Goal: Task Accomplishment & Management: Use online tool/utility

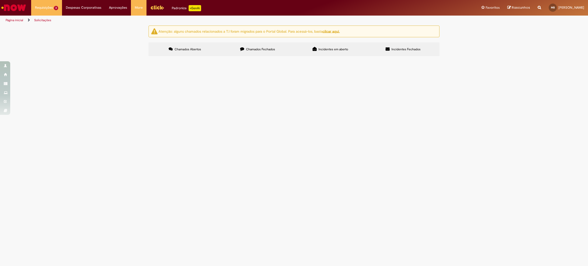
click at [156, 5] on img "Menu Cabeçalho" at bounding box center [157, 8] width 14 height 8
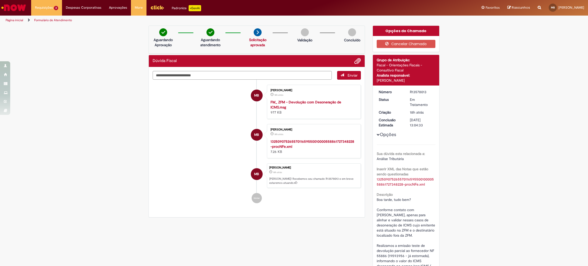
click at [493, 139] on div "Verificar Código de Barras Aguardando Aprovação Aguardando atendimento Solicita…" at bounding box center [294, 241] width 588 height 431
click at [212, 214] on div "Enviar MB [PERSON_NAME] 18h atrás 18 horas atrás FW_ ZFM - Devolução com Desone…" at bounding box center [257, 142] width 216 height 150
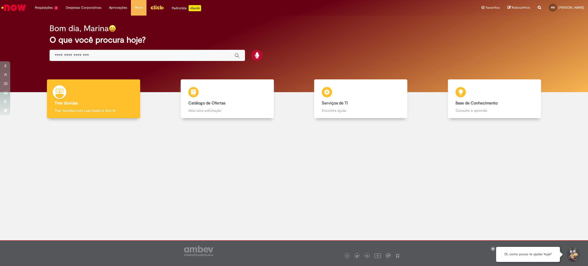
click at [107, 53] on input "Basta digitar aqui" at bounding box center [142, 56] width 175 height 6
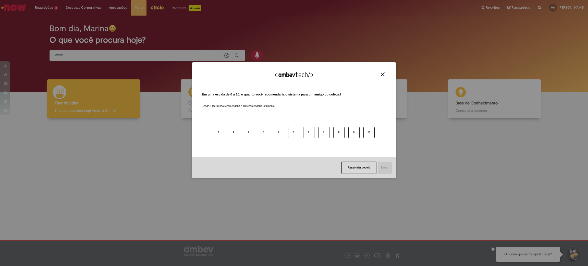
click at [383, 74] on img "Close" at bounding box center [383, 74] width 4 height 4
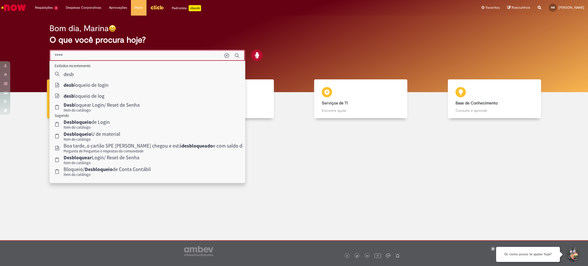
click at [86, 56] on input "****" at bounding box center [137, 56] width 165 height 6
type input "**********"
drag, startPoint x: 99, startPoint y: 83, endPoint x: 105, endPoint y: 86, distance: 7.2
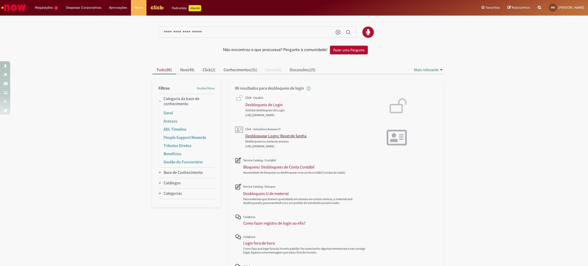
click at [288, 134] on div "Desbloquear Login/ Reset de Senha" at bounding box center [275, 135] width 61 height 5
click at [279, 135] on div "Desbloquear Login/ Reset de Senha" at bounding box center [275, 135] width 61 height 5
click at [253, 104] on div "Desbloqueio de Login" at bounding box center [264, 104] width 38 height 5
click at [283, 136] on div "Desbloquear Login/ Reset de Senha" at bounding box center [275, 135] width 61 height 5
